Goal: Check status: Check status

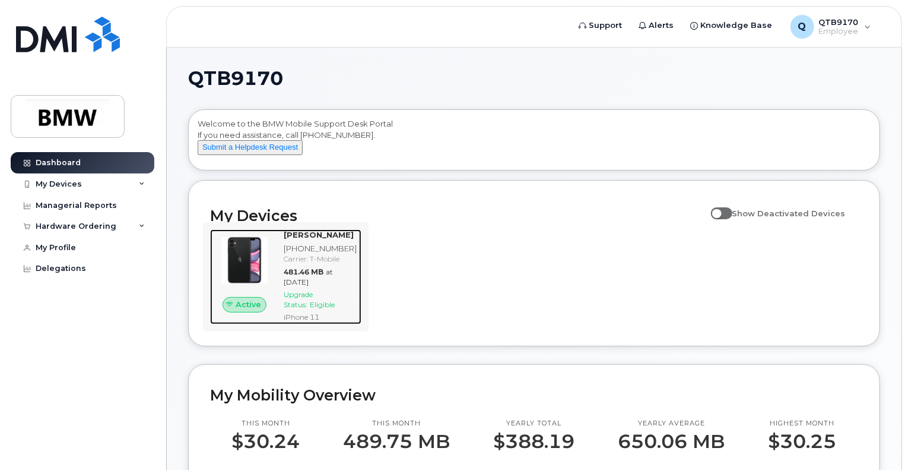
click at [246, 284] on img at bounding box center [245, 260] width 50 height 50
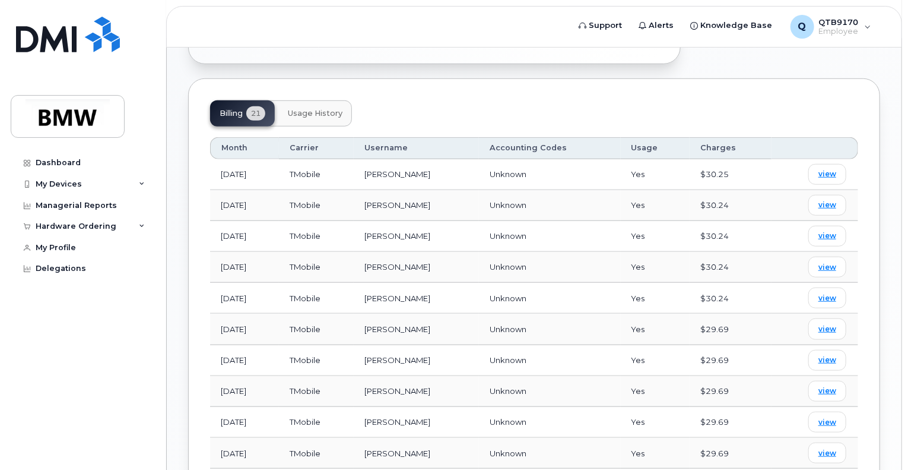
scroll to position [416, 0]
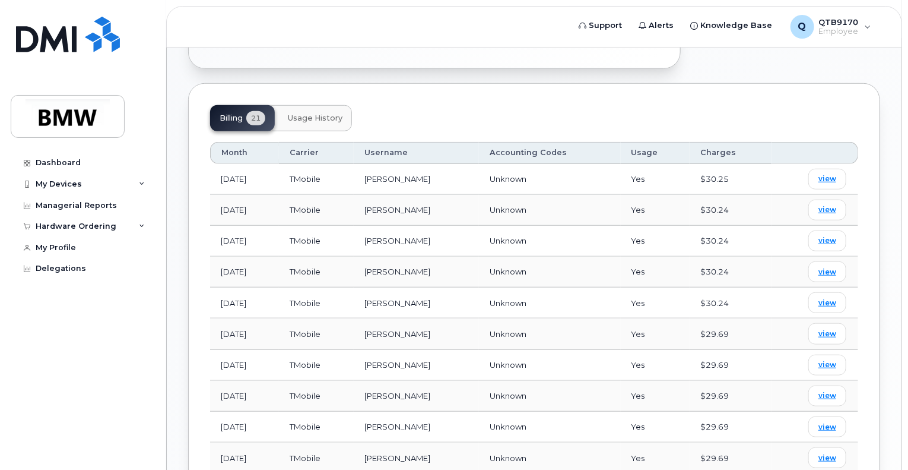
click at [306, 113] on span "Usage History" at bounding box center [315, 117] width 55 height 9
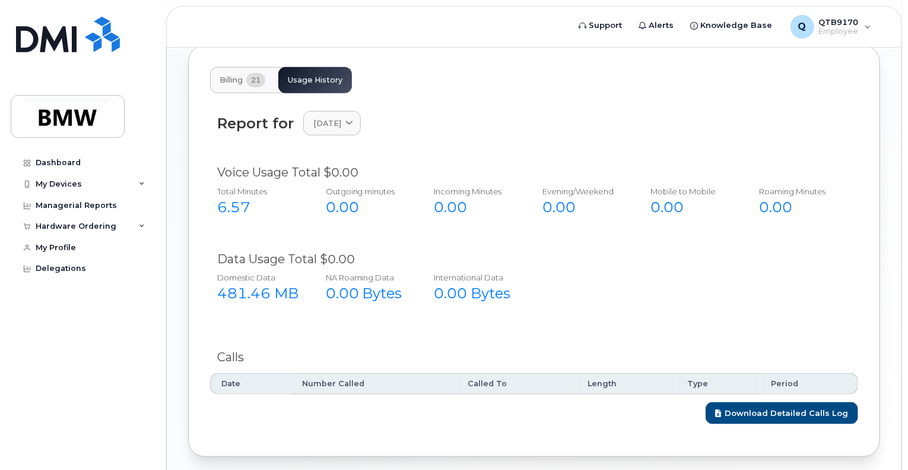
scroll to position [487, 0]
